Goal: Register for event/course

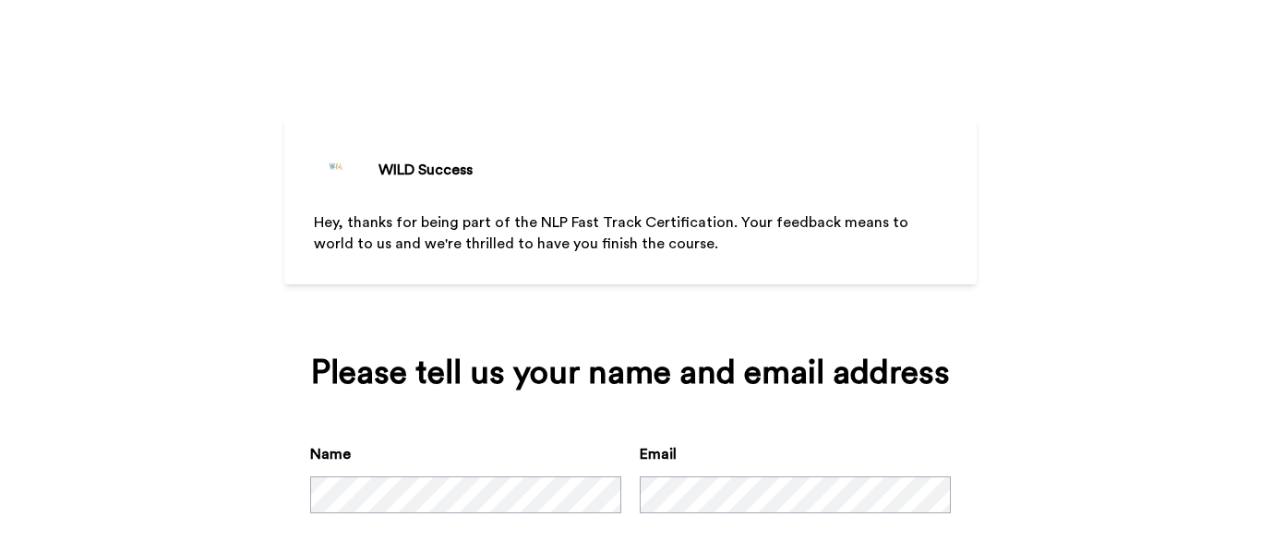
click at [1069, 455] on div "WILD Success Hey, thanks for being part of the NLP Fast Track Certification. Yo…" at bounding box center [630, 276] width 1261 height 553
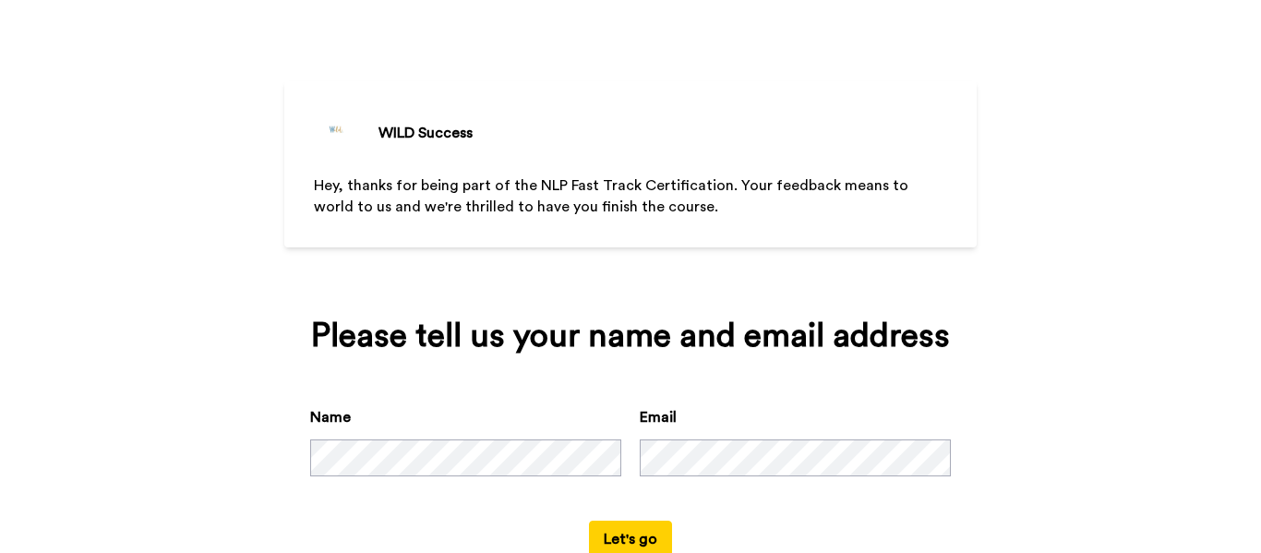
scroll to position [93, 0]
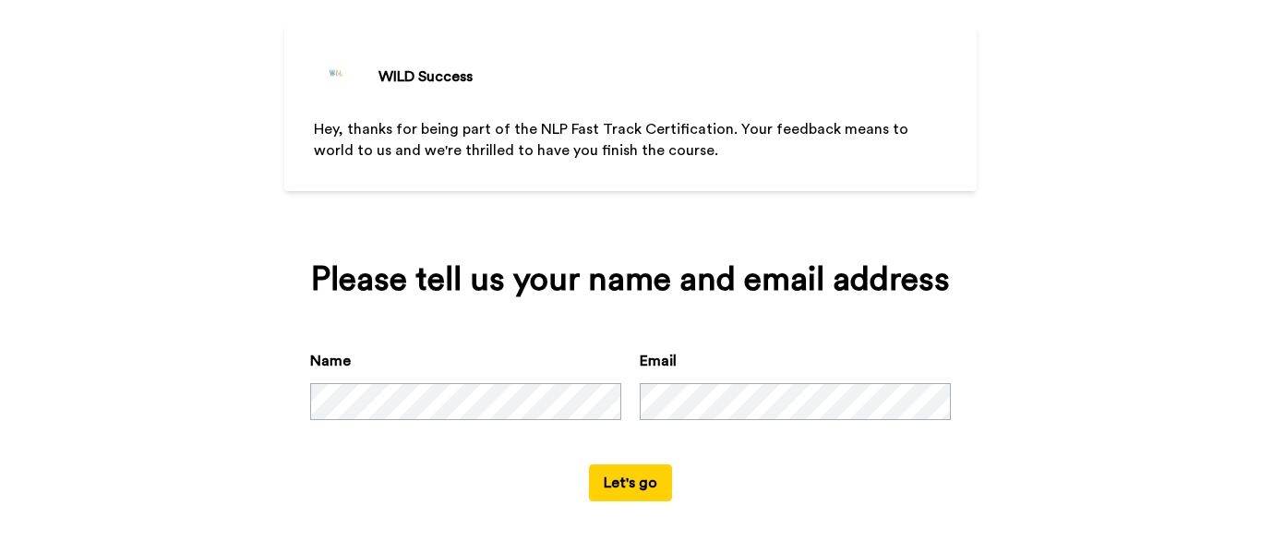
click at [605, 481] on button "Let's go" at bounding box center [630, 482] width 83 height 37
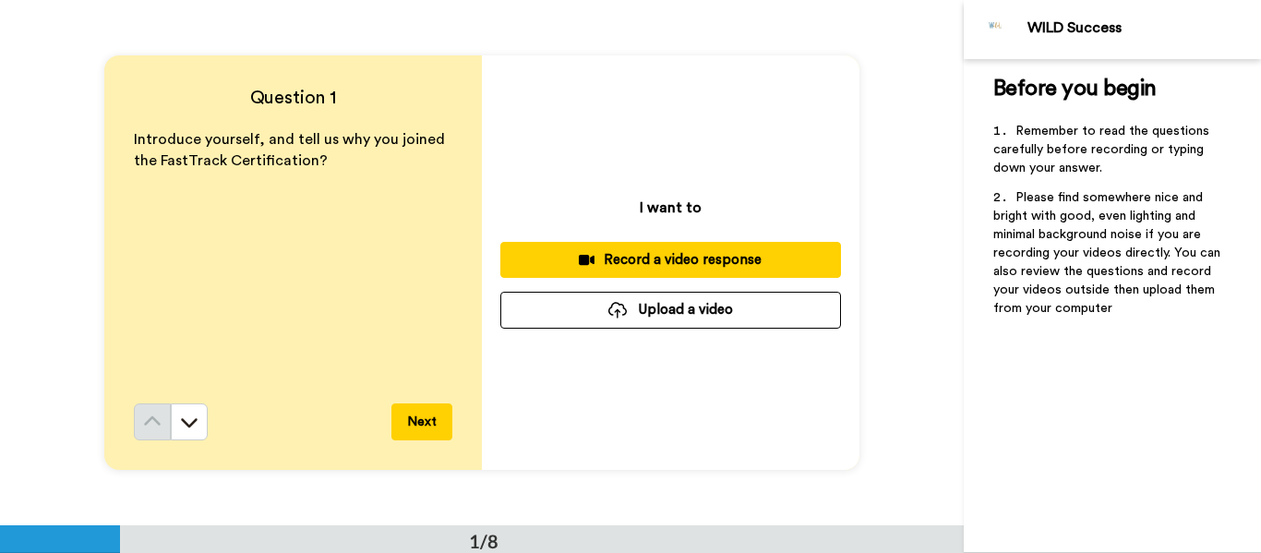
click at [289, 213] on div "Introduce yourself, and tell us why you joined the FastTrack Certification?" at bounding box center [293, 266] width 318 height 274
click at [335, 165] on p "Introduce yourself, and tell us why you joined the FastTrack Certification?" at bounding box center [293, 150] width 318 height 42
click at [626, 157] on div "I want to Record a video response Upload a video" at bounding box center [670, 262] width 377 height 414
click at [189, 420] on icon at bounding box center [189, 422] width 18 height 18
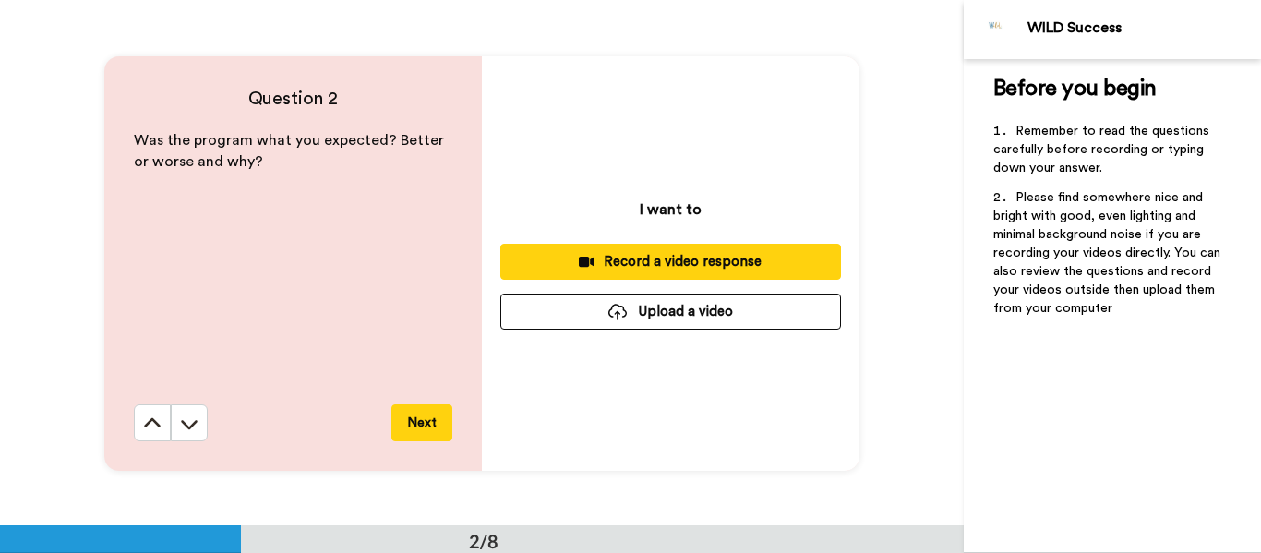
scroll to position [525, 0]
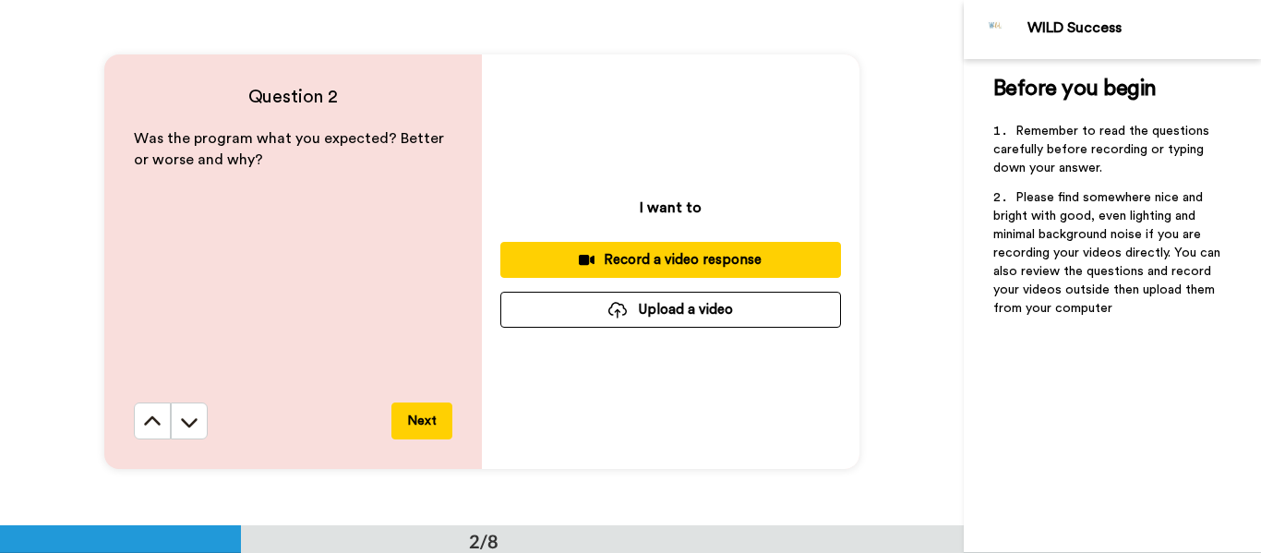
click at [189, 420] on icon at bounding box center [189, 422] width 18 height 18
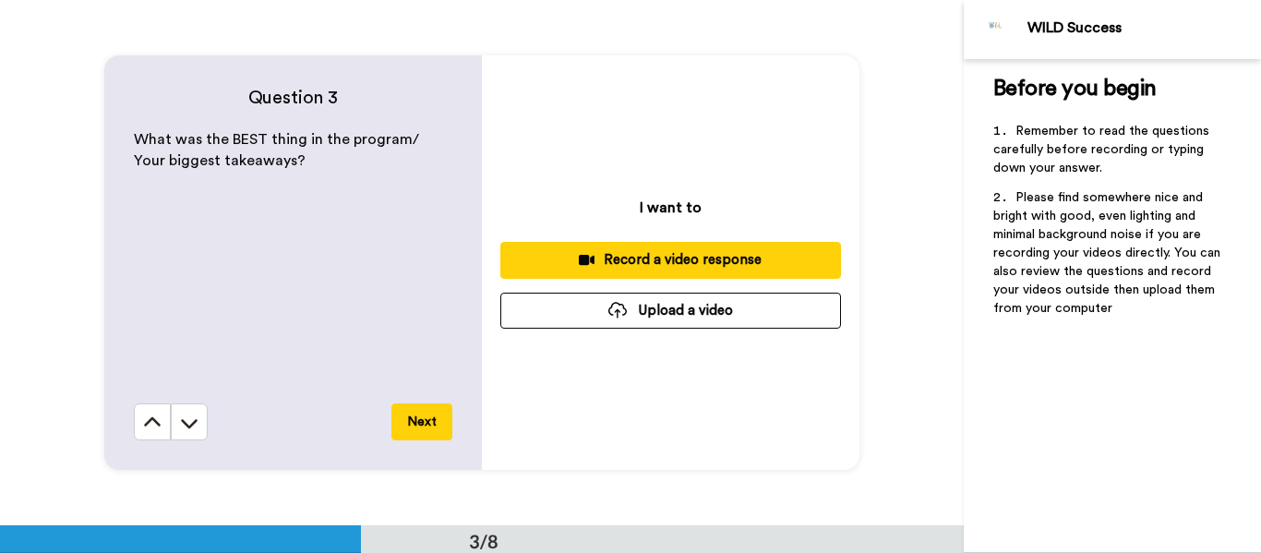
click at [189, 420] on icon at bounding box center [189, 422] width 18 height 18
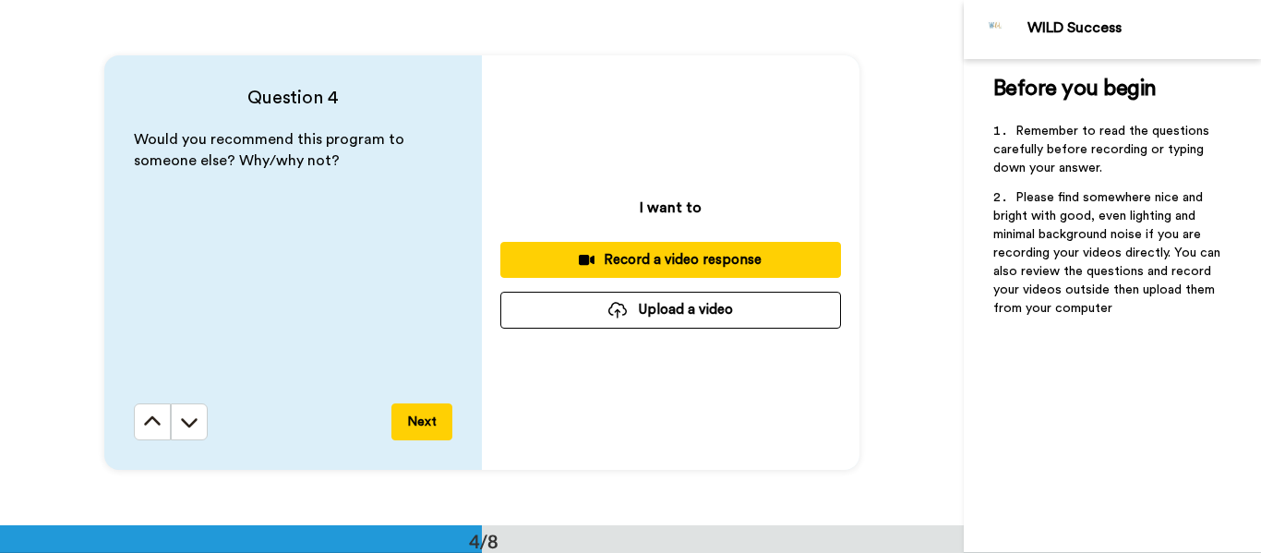
click at [189, 420] on icon at bounding box center [189, 422] width 18 height 18
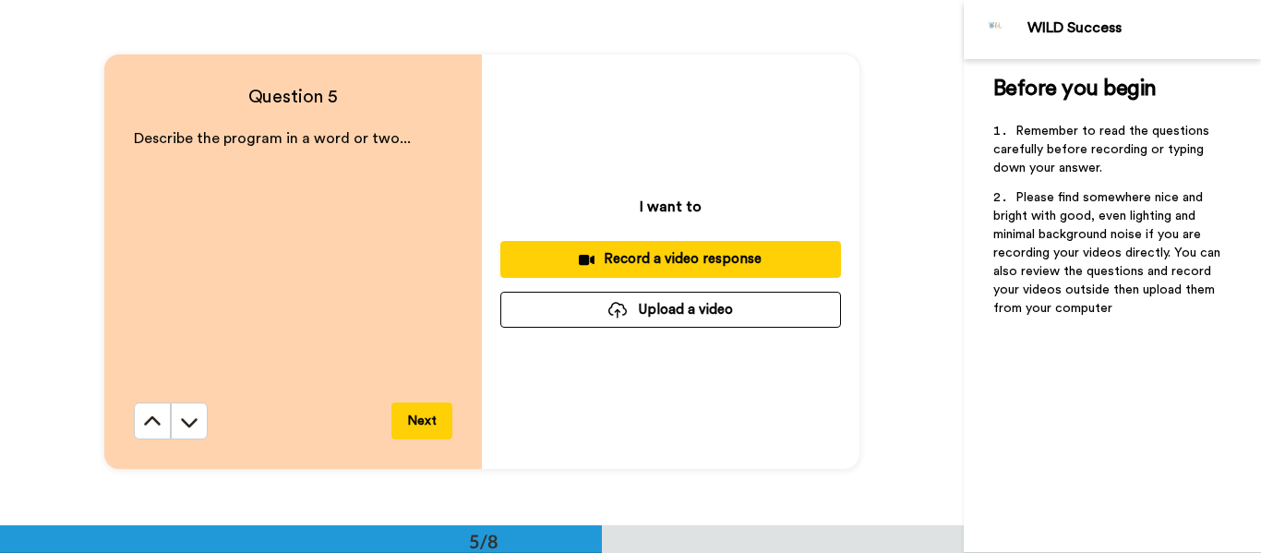
click at [189, 420] on icon at bounding box center [189, 422] width 18 height 18
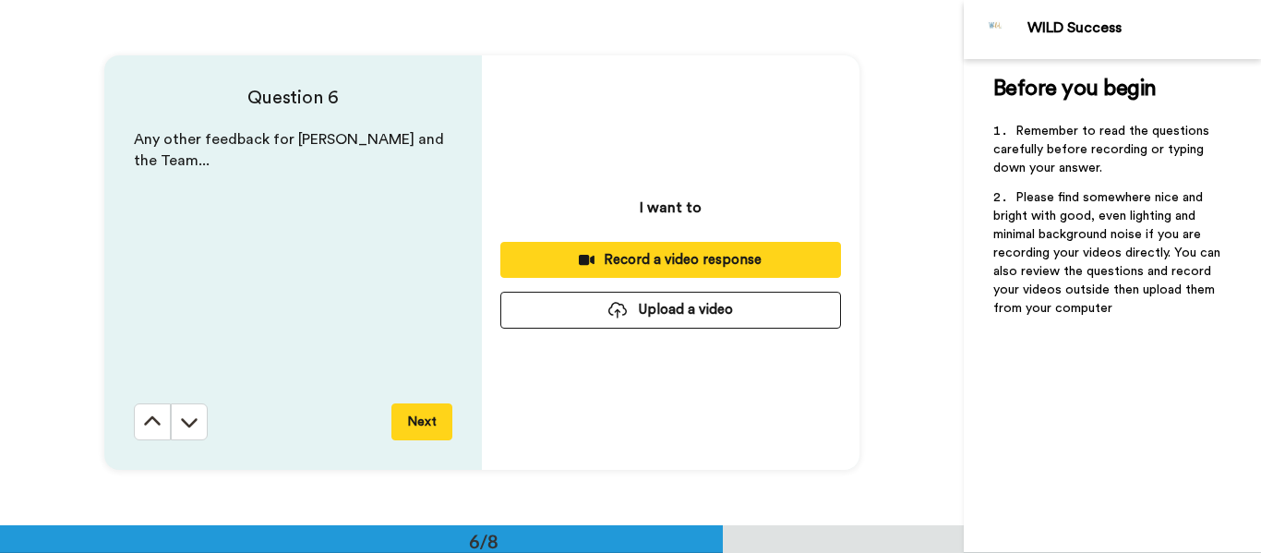
click at [189, 420] on icon at bounding box center [189, 422] width 18 height 18
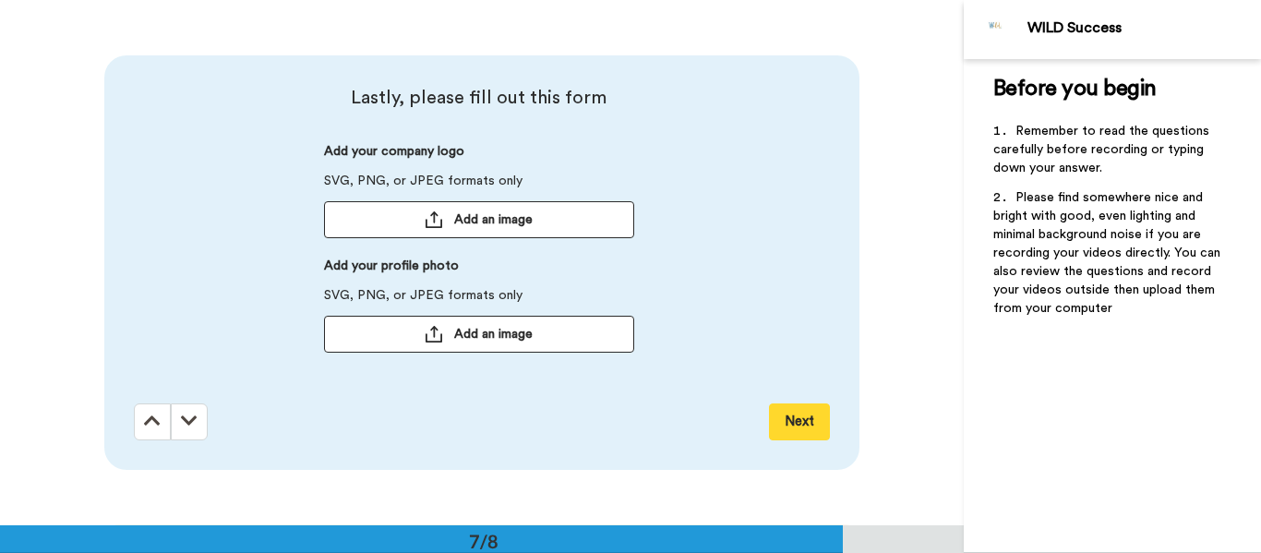
click at [189, 420] on icon at bounding box center [189, 421] width 17 height 18
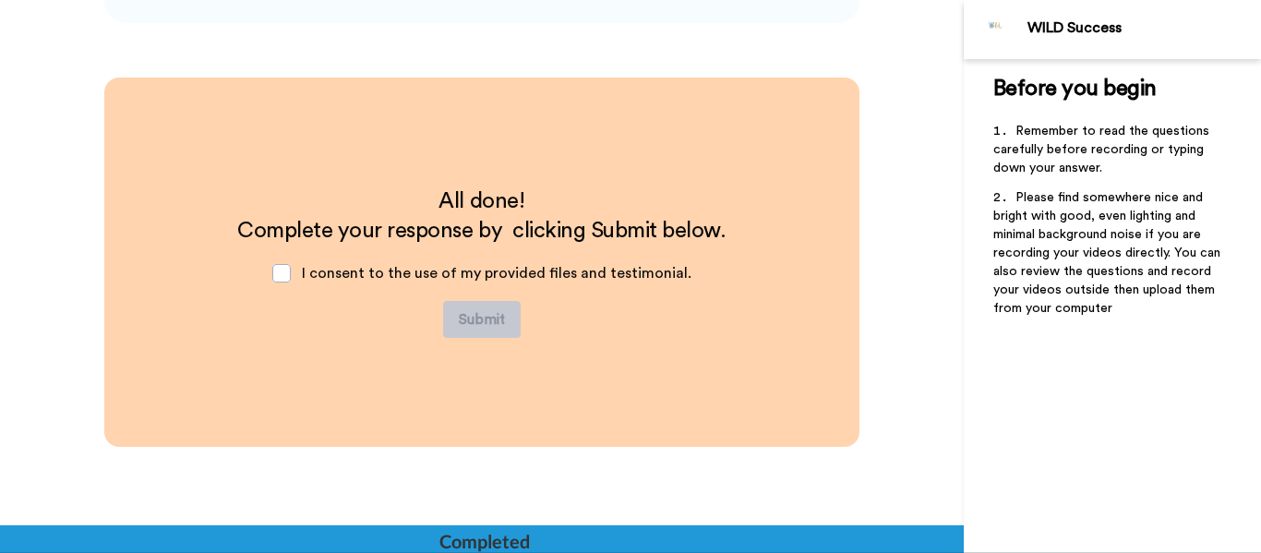
scroll to position [3596, 0]
click at [285, 276] on span at bounding box center [281, 272] width 18 height 18
click at [291, 270] on span at bounding box center [281, 272] width 18 height 18
click at [458, 543] on div "Completed" at bounding box center [483, 541] width 89 height 26
click at [291, 272] on span at bounding box center [281, 272] width 18 height 18
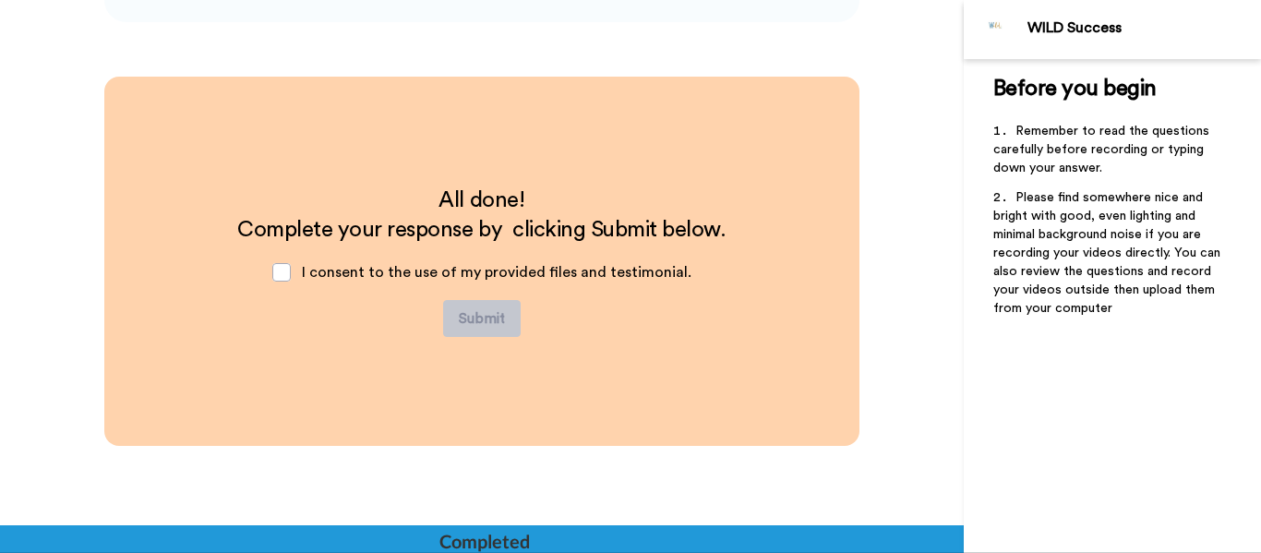
click at [557, 228] on span "Complete your response by clicking Submit below." at bounding box center [481, 230] width 488 height 22
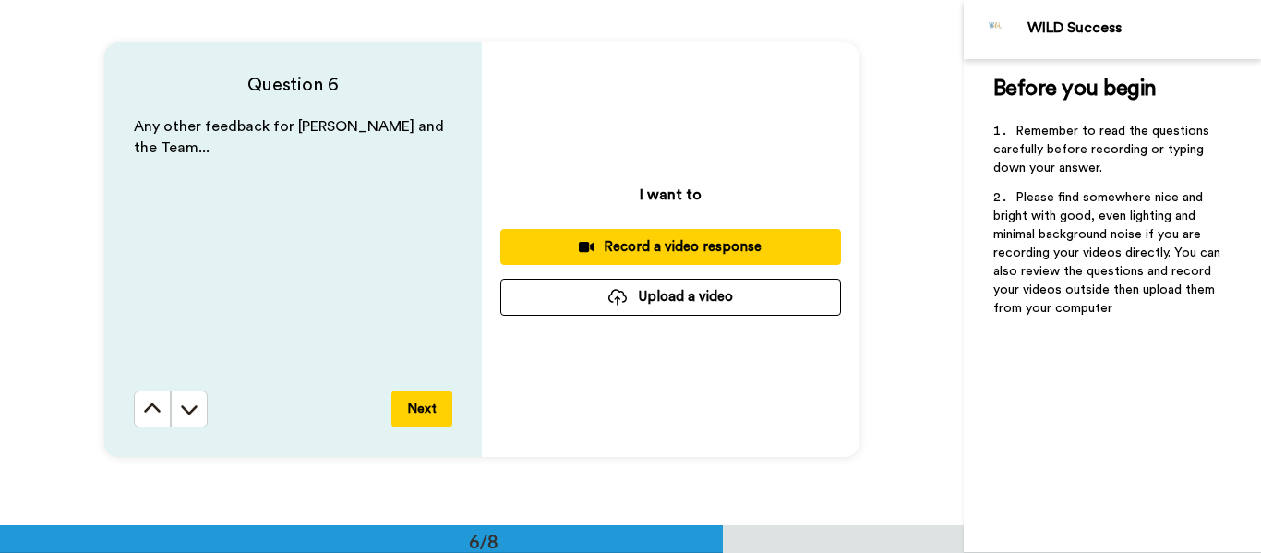
scroll to position [2674, 0]
